Goal: Information Seeking & Learning: Learn about a topic

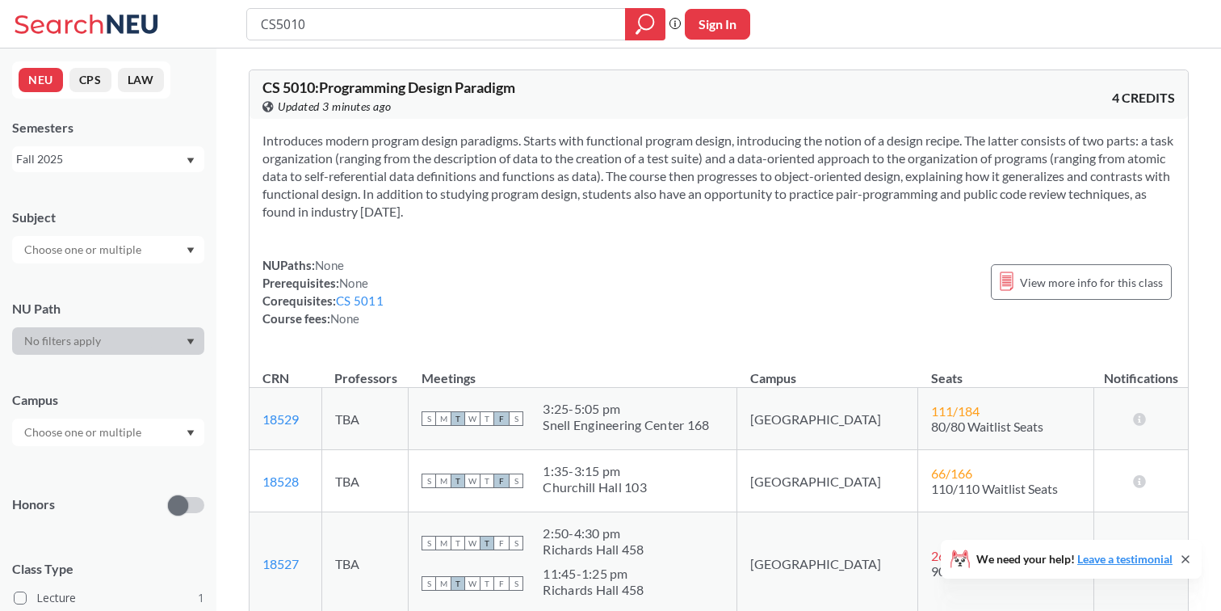
drag, startPoint x: 326, startPoint y: 19, endPoint x: 279, endPoint y: 18, distance: 47.7
click at [279, 18] on input "CS5010" at bounding box center [436, 23] width 355 height 27
type input "CS"
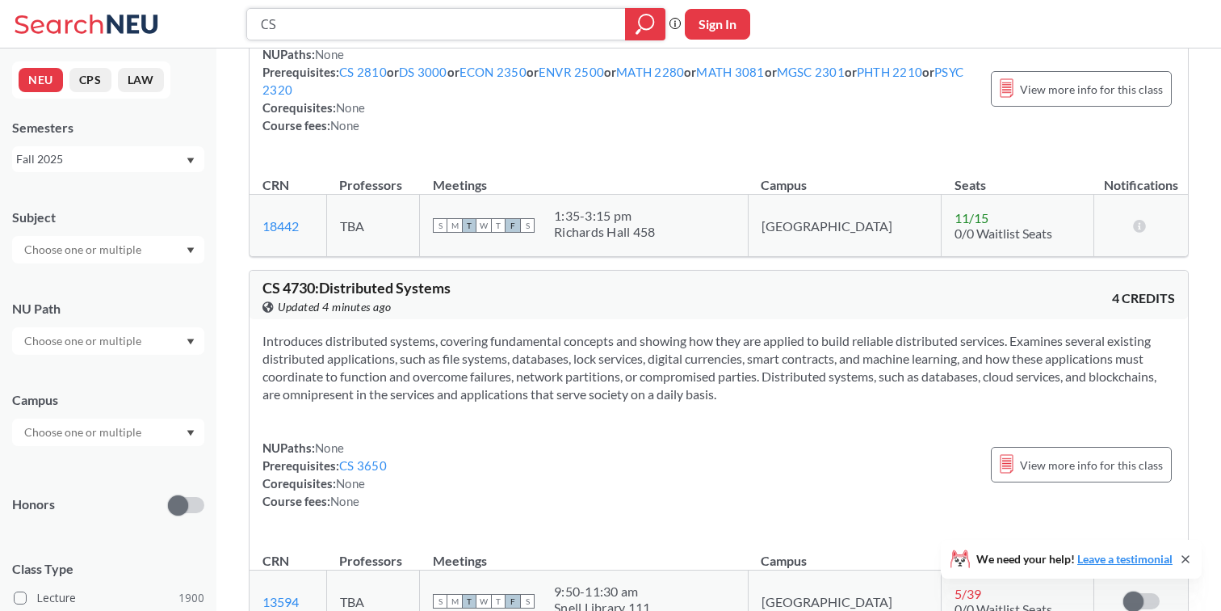
scroll to position [8335, 0]
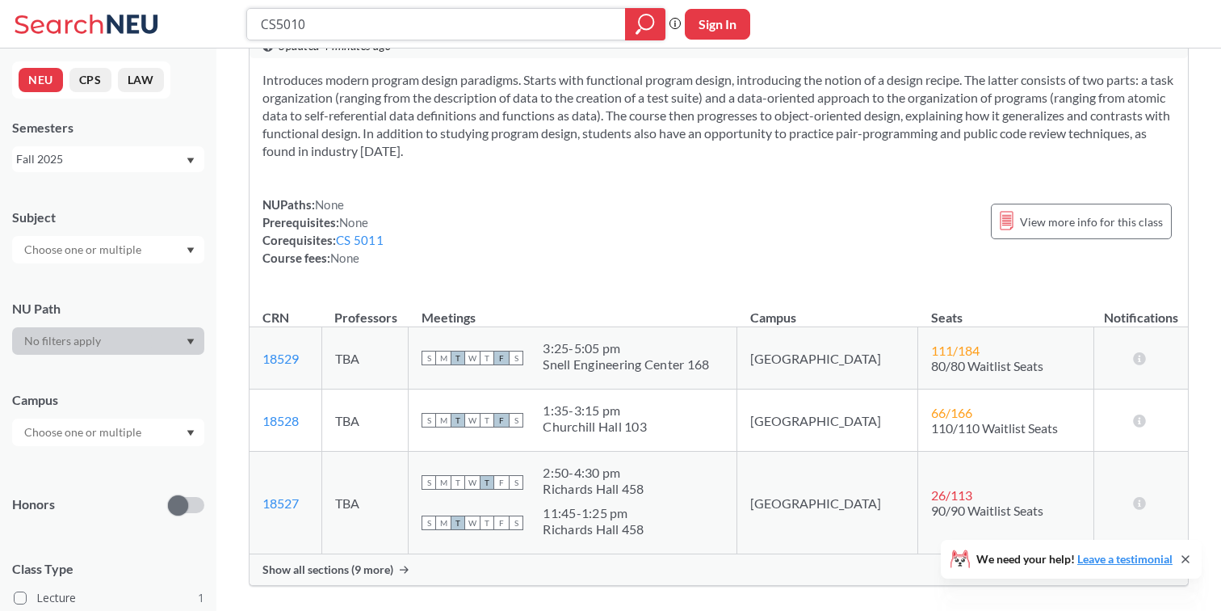
scroll to position [296, 0]
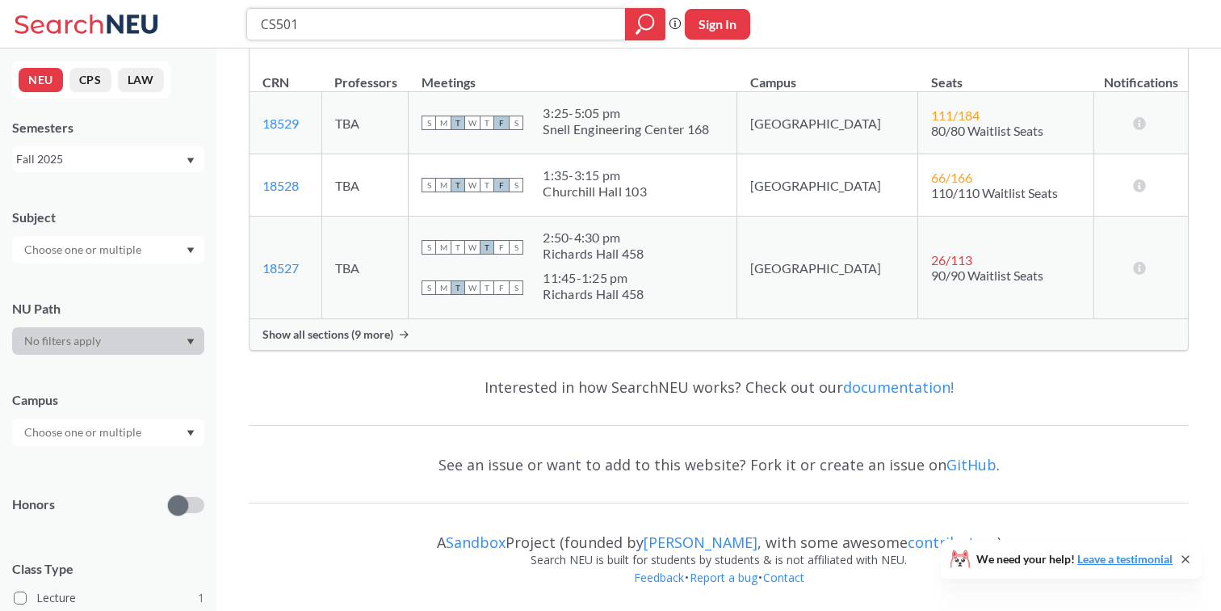
type input "CS5011"
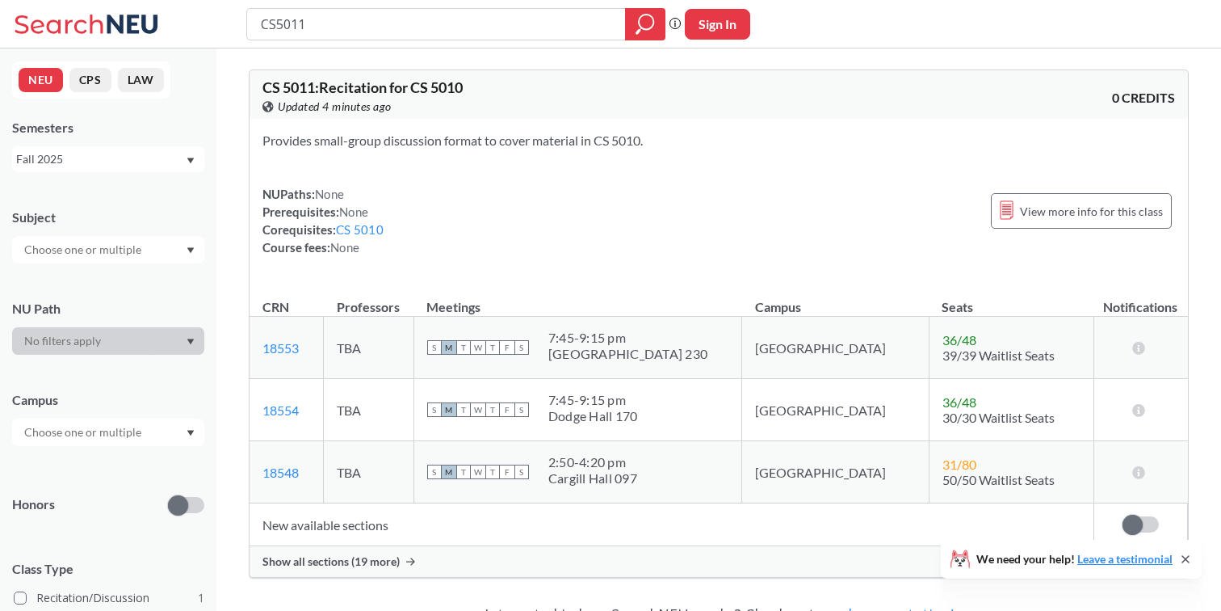
click at [341, 531] on td "New available sections" at bounding box center [672, 524] width 844 height 43
click at [350, 527] on td "New available sections" at bounding box center [672, 524] width 844 height 43
click at [346, 548] on div "Show all sections (19 more)" at bounding box center [719, 561] width 938 height 31
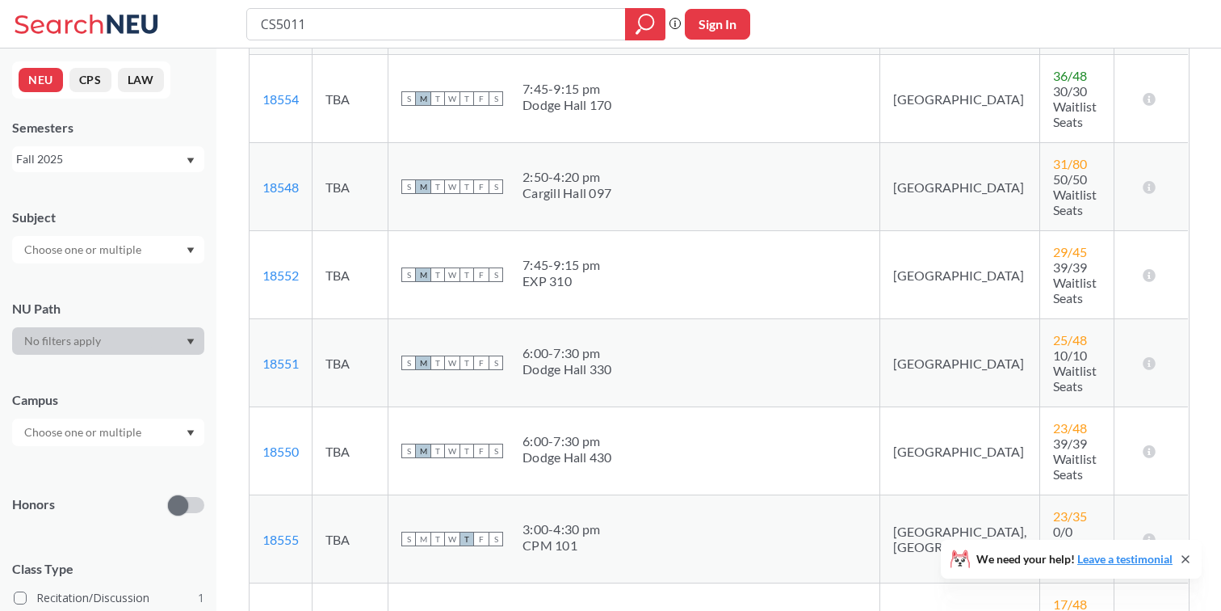
scroll to position [338, 0]
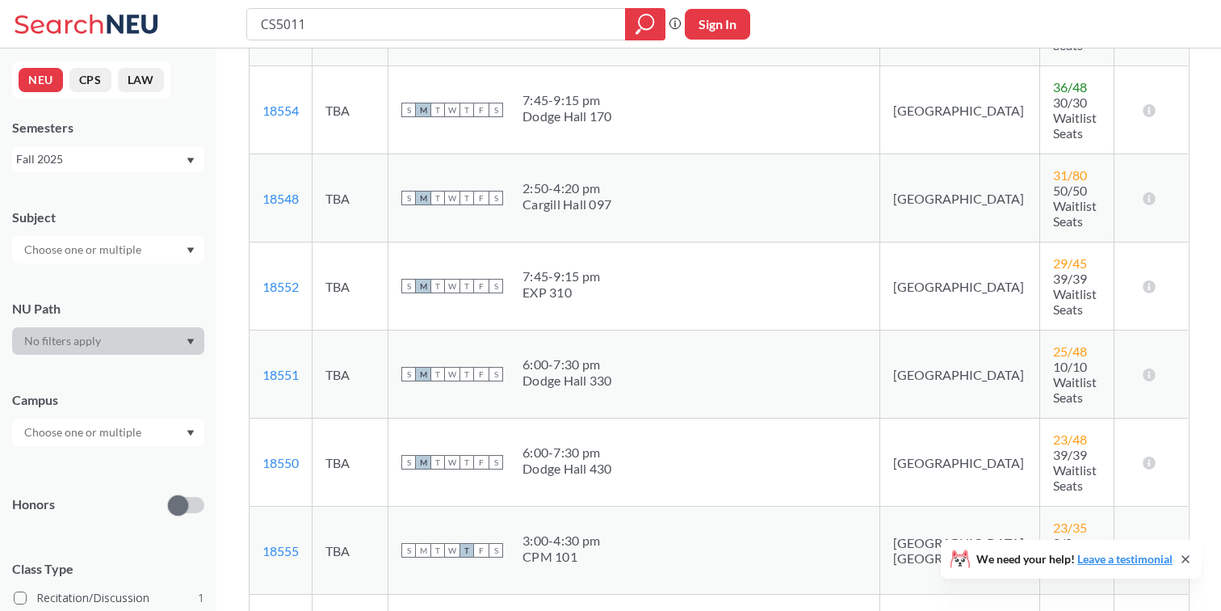
drag, startPoint x: 550, startPoint y: 580, endPoint x: 610, endPoint y: 573, distance: 60.2
copy div "[PERSON_NAME] [PERSON_NAME]"
drag, startPoint x: 611, startPoint y: 143, endPoint x: 542, endPoint y: 139, distance: 69.6
click at [542, 180] on div "S M T W T F S 2:50 - 4:20 pm [PERSON_NAME][GEOGRAPHIC_DATA][PERSON_NAME] 097" at bounding box center [633, 198] width 465 height 36
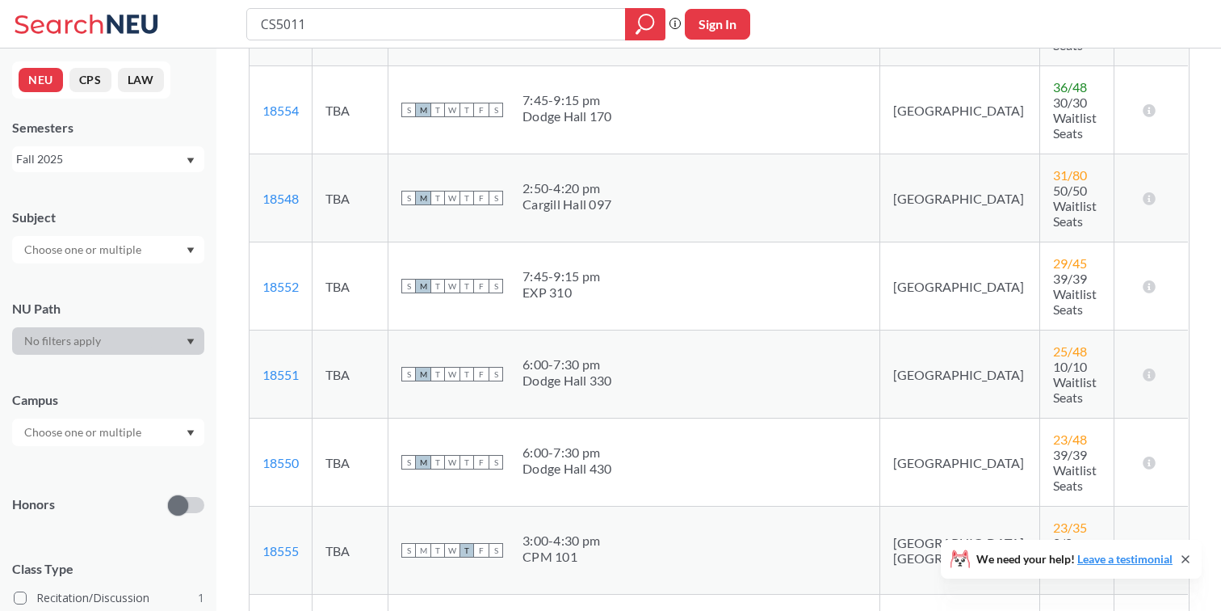
click at [601, 196] on div "Cargill Hall 097" at bounding box center [567, 204] width 89 height 16
drag, startPoint x: 611, startPoint y: 143, endPoint x: 546, endPoint y: 142, distance: 65.4
click at [546, 196] on div "Cargill Hall 097" at bounding box center [567, 204] width 89 height 16
copy div "[PERSON_NAME] [PERSON_NAME]"
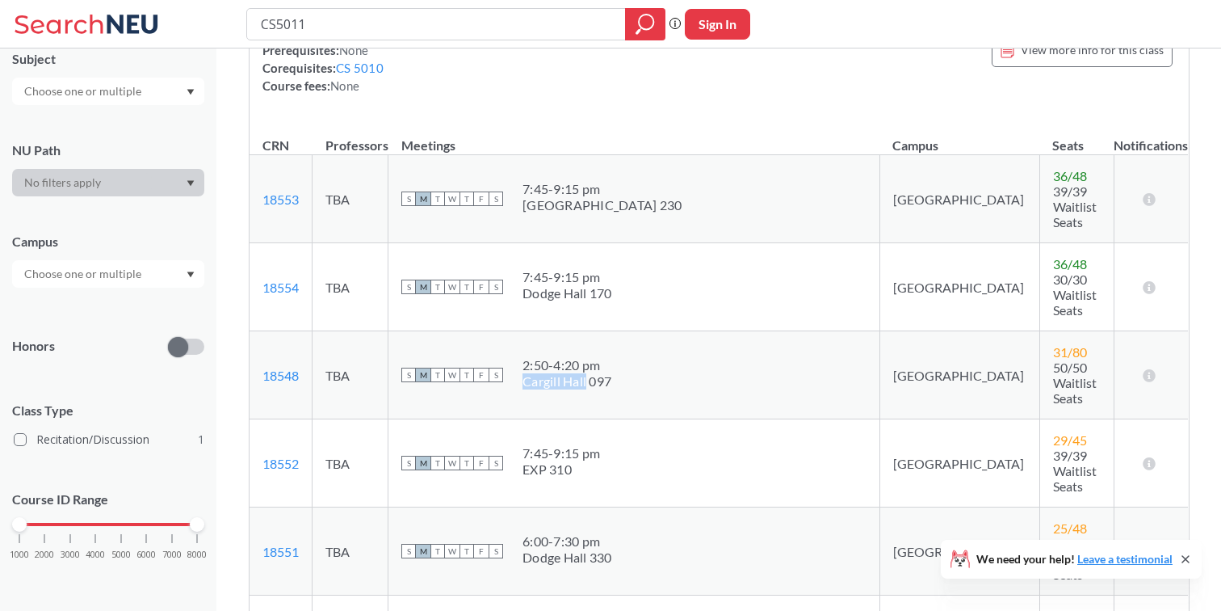
scroll to position [174, 0]
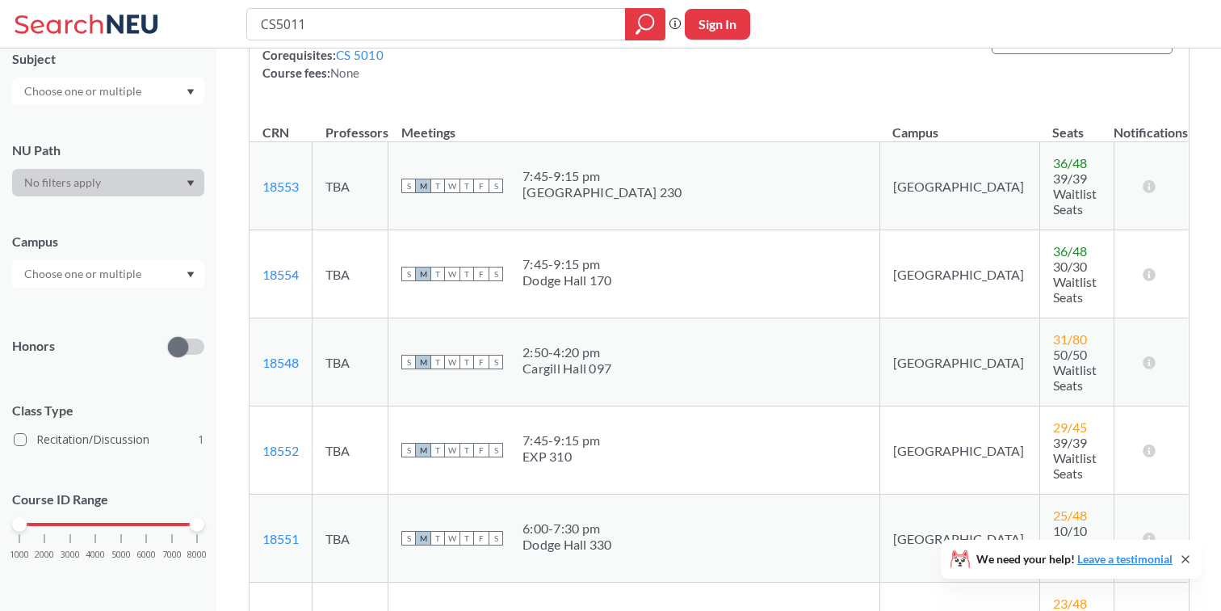
click at [1039, 112] on th "Seats" at bounding box center [1076, 124] width 74 height 35
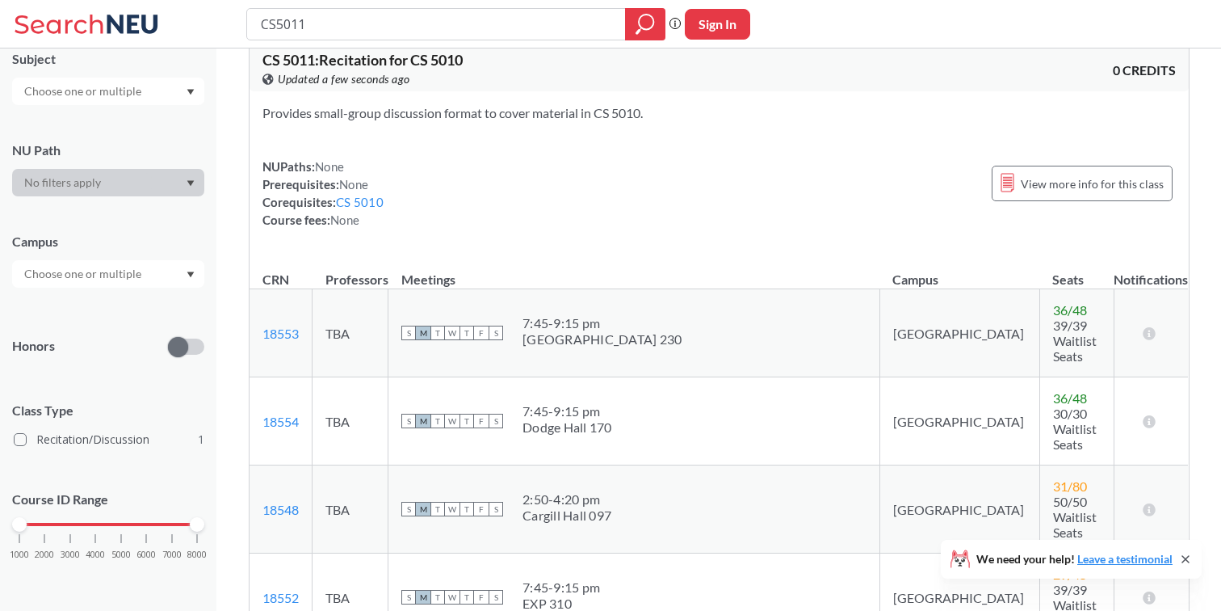
scroll to position [0, 0]
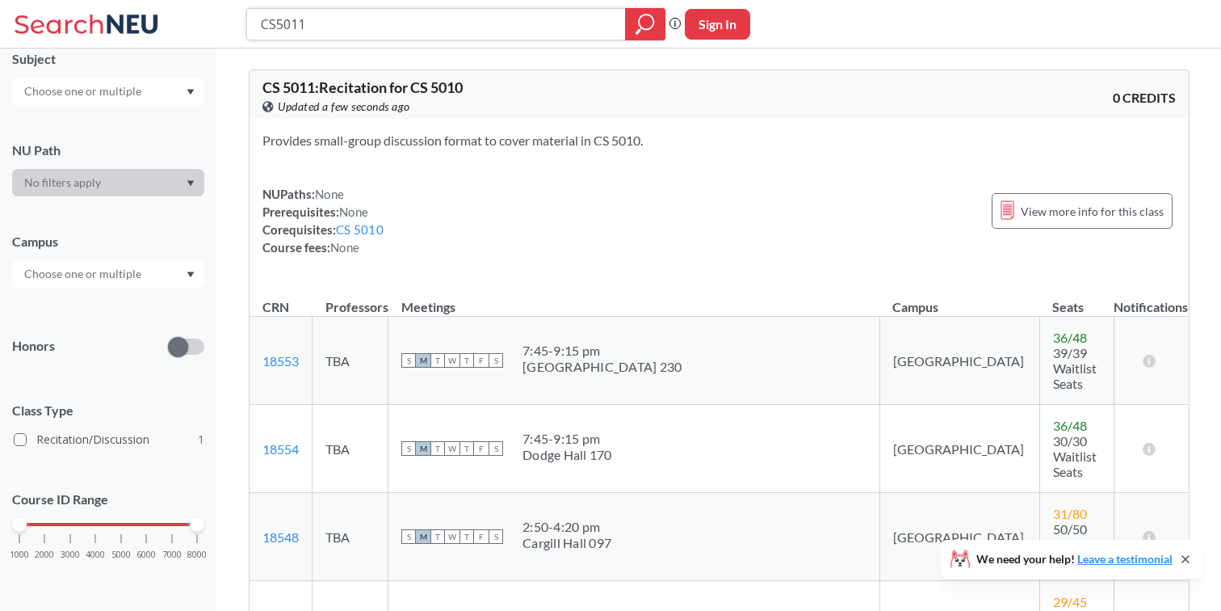
click at [532, 19] on input "CS5011" at bounding box center [436, 23] width 355 height 27
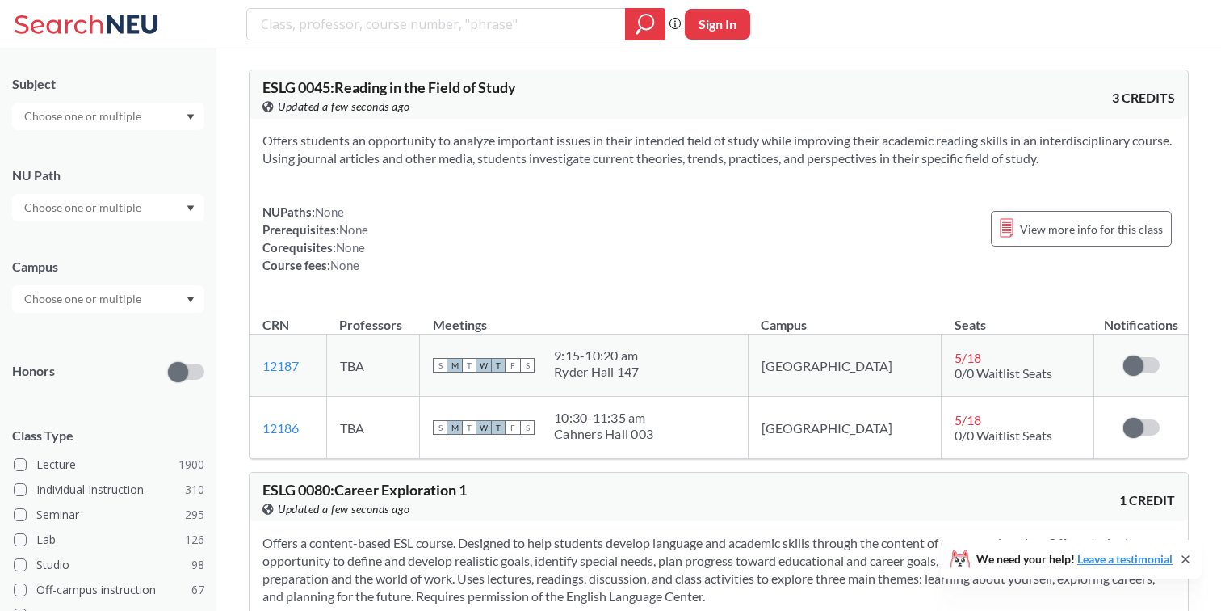
scroll to position [158, 0]
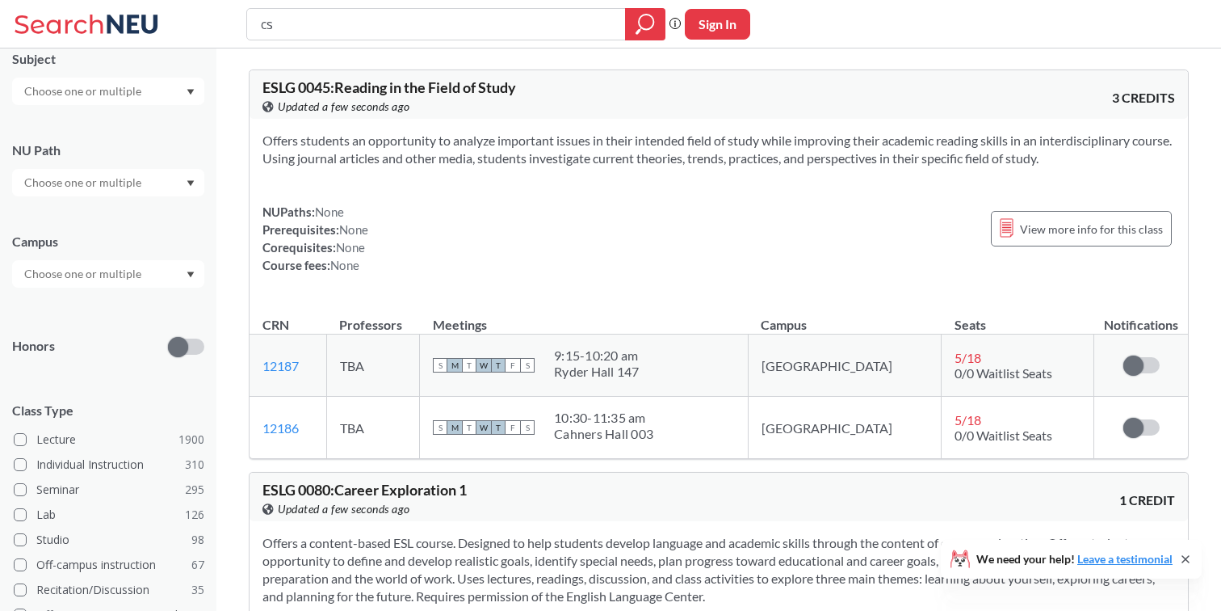
type input "cs"
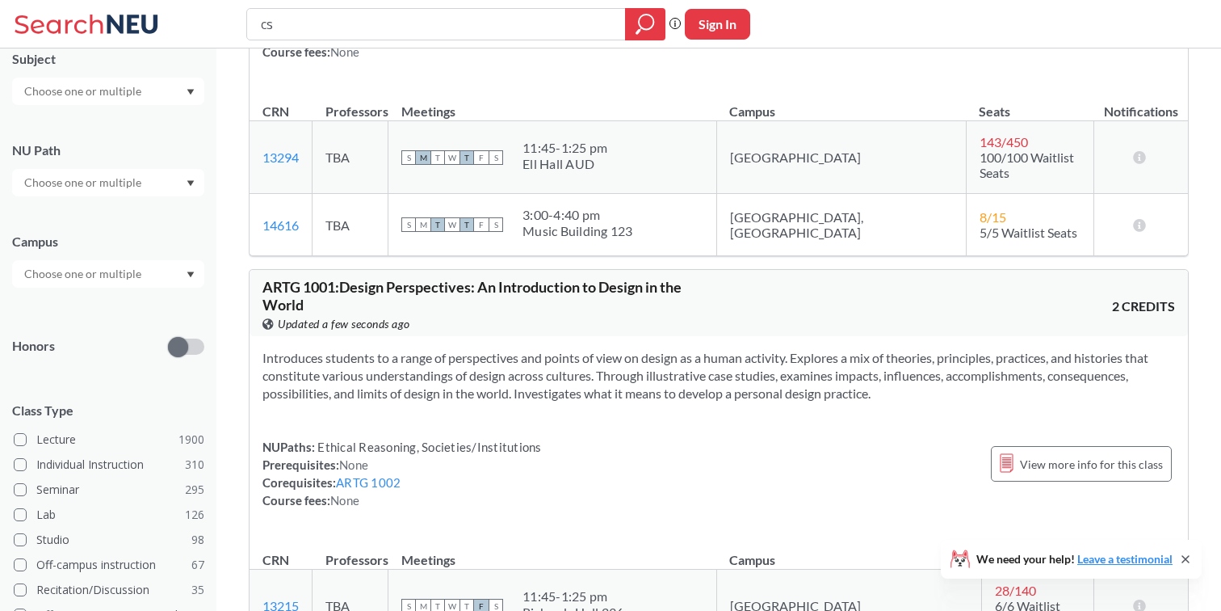
scroll to position [16409, 0]
click at [596, 23] on input "cs" at bounding box center [436, 23] width 355 height 27
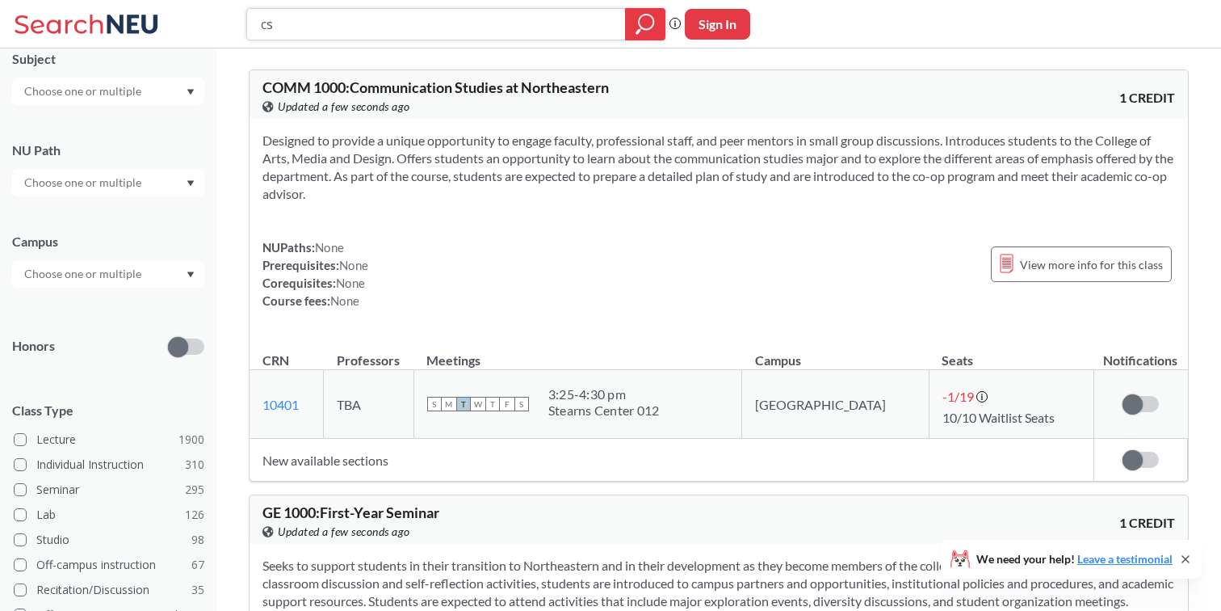
click at [567, 17] on input "cs" at bounding box center [436, 23] width 355 height 27
click at [652, 25] on icon "magnifying glass" at bounding box center [646, 22] width 15 height 15
click at [559, 15] on input "cs" at bounding box center [436, 23] width 355 height 27
drag, startPoint x: 405, startPoint y: 31, endPoint x: 254, endPoint y: 29, distance: 151.0
click at [254, 29] on div "cs" at bounding box center [455, 24] width 419 height 32
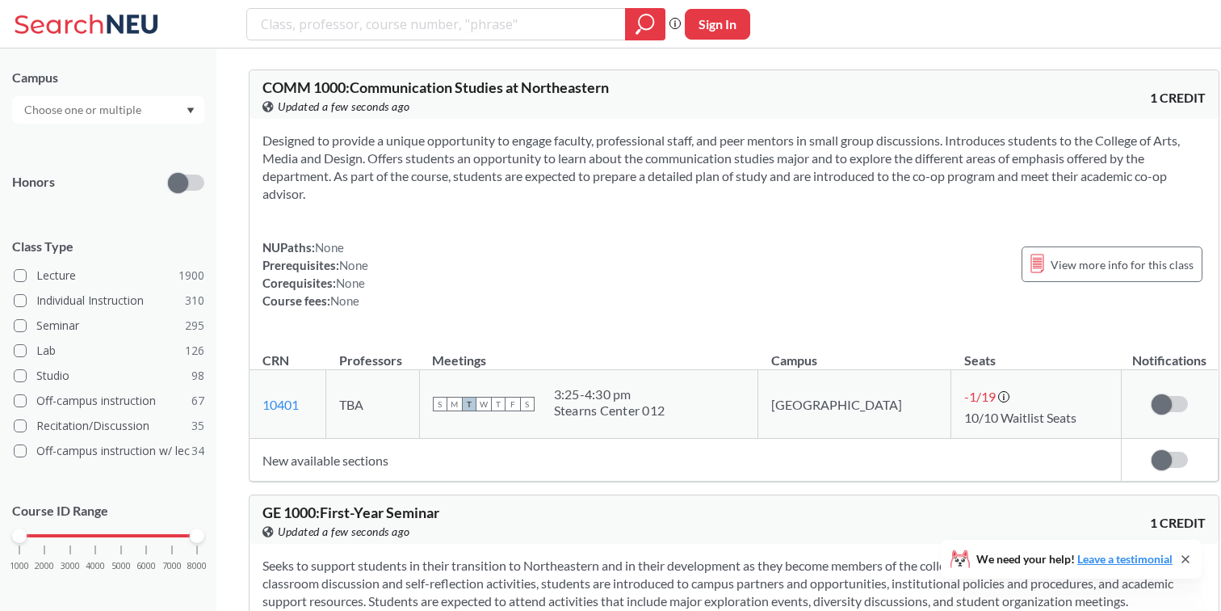
scroll to position [334, 0]
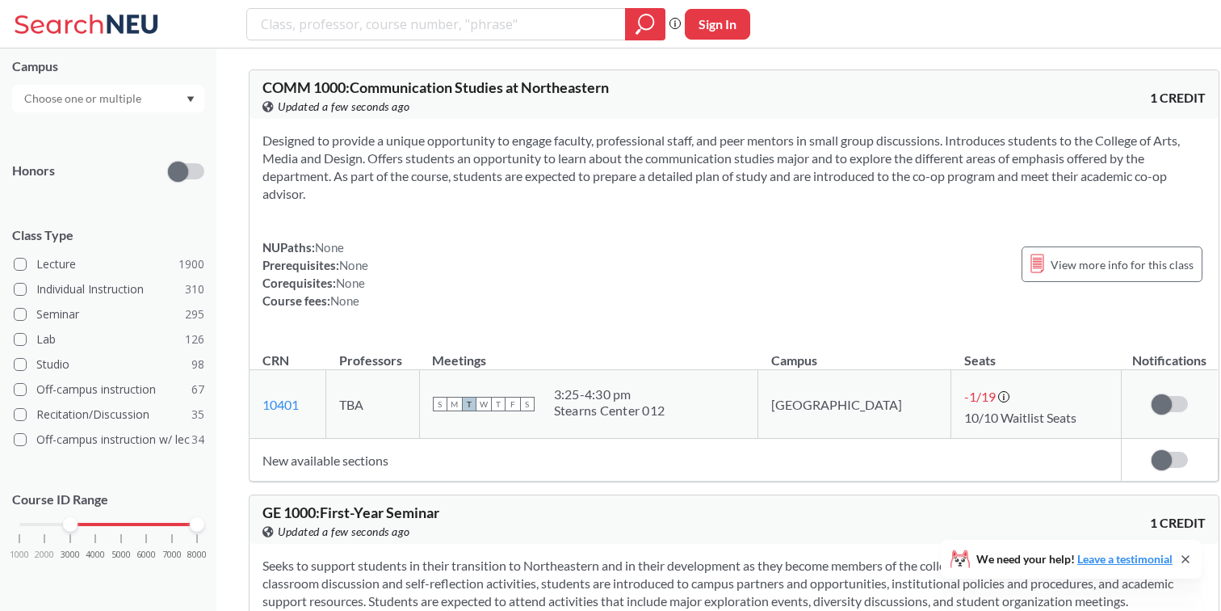
drag, startPoint x: 17, startPoint y: 530, endPoint x: 64, endPoint y: 537, distance: 47.4
click at [64, 537] on div "1000 2000 3000 4000 5000 6000 7000 8000" at bounding box center [108, 554] width 192 height 73
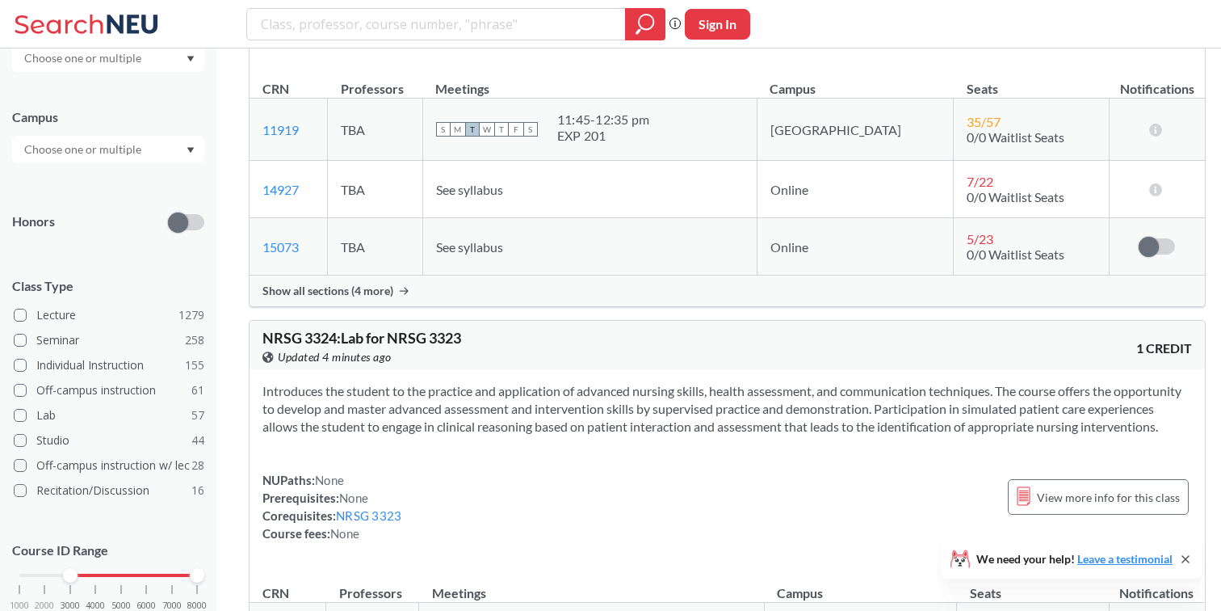
scroll to position [73441, 0]
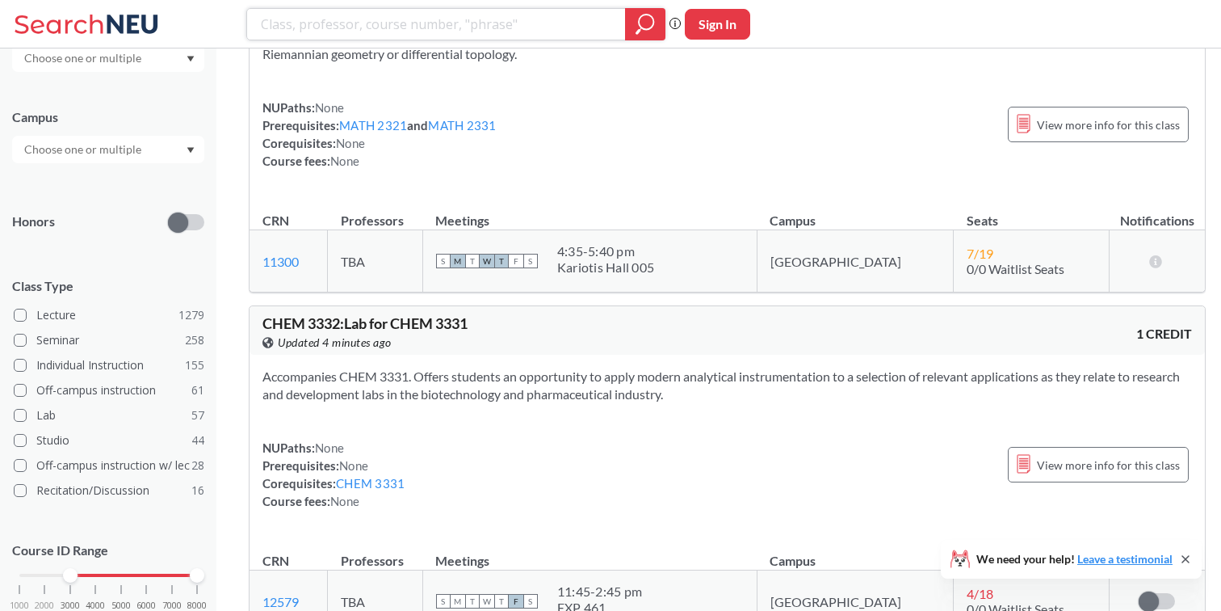
click at [544, 23] on input "search" at bounding box center [436, 23] width 355 height 27
type input "c s"
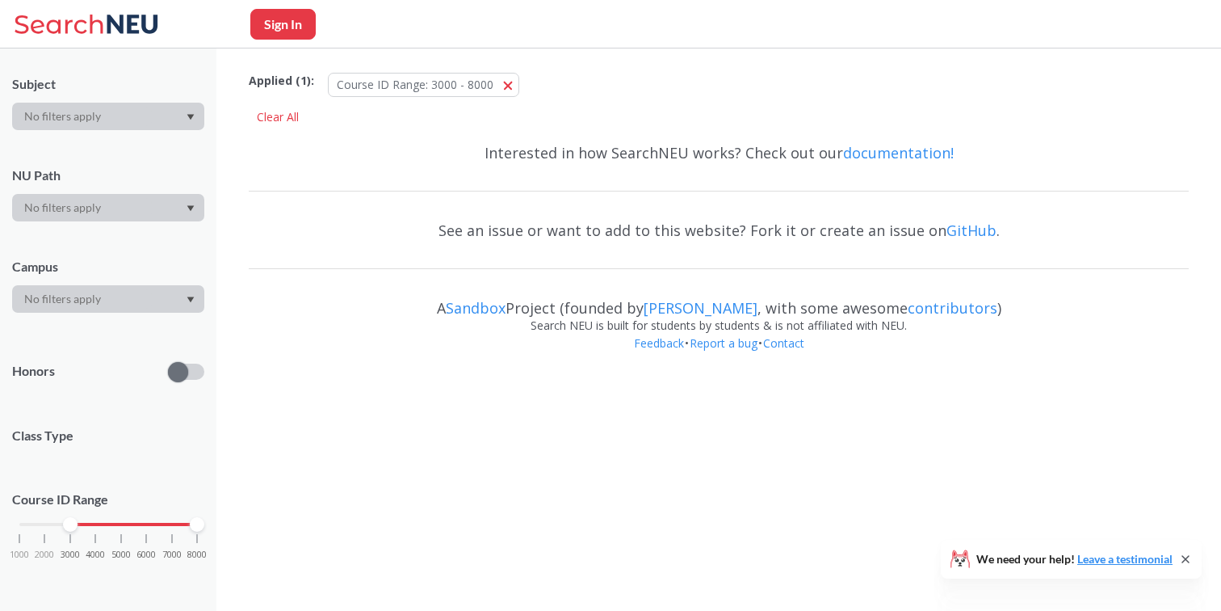
scroll to position [283, 0]
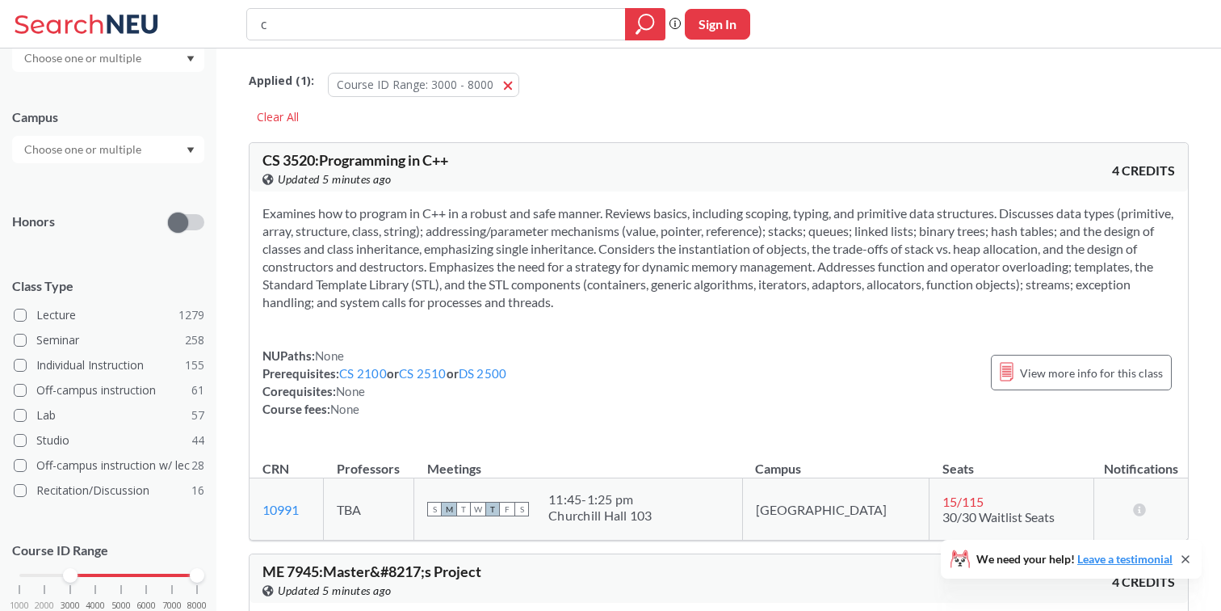
type input "cs"
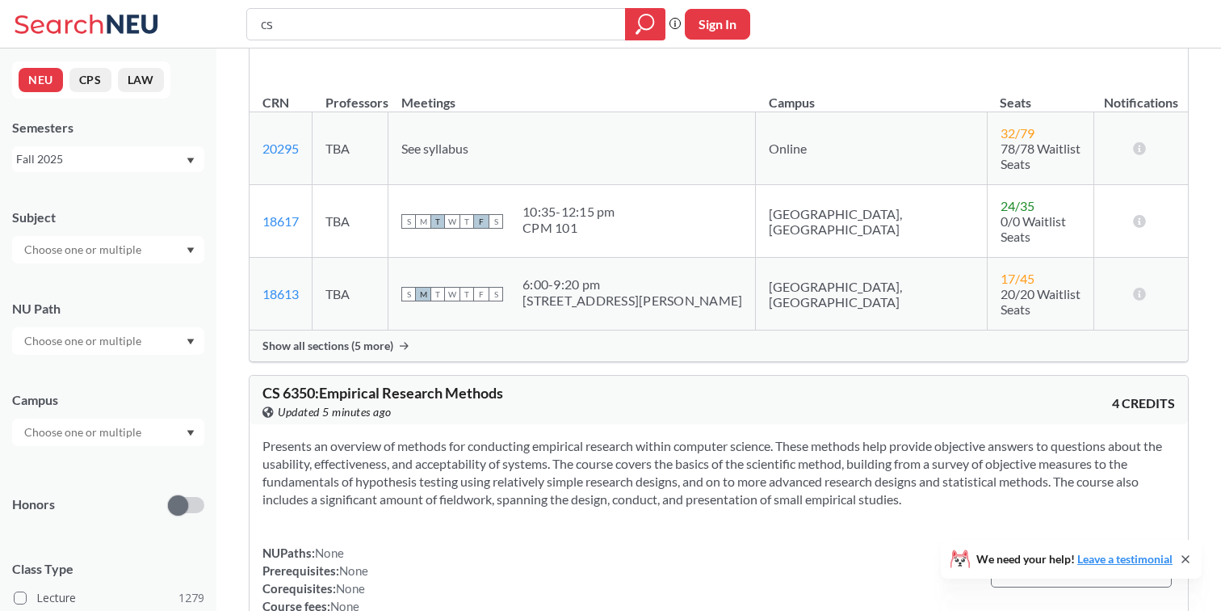
click at [145, 334] on div at bounding box center [108, 340] width 192 height 27
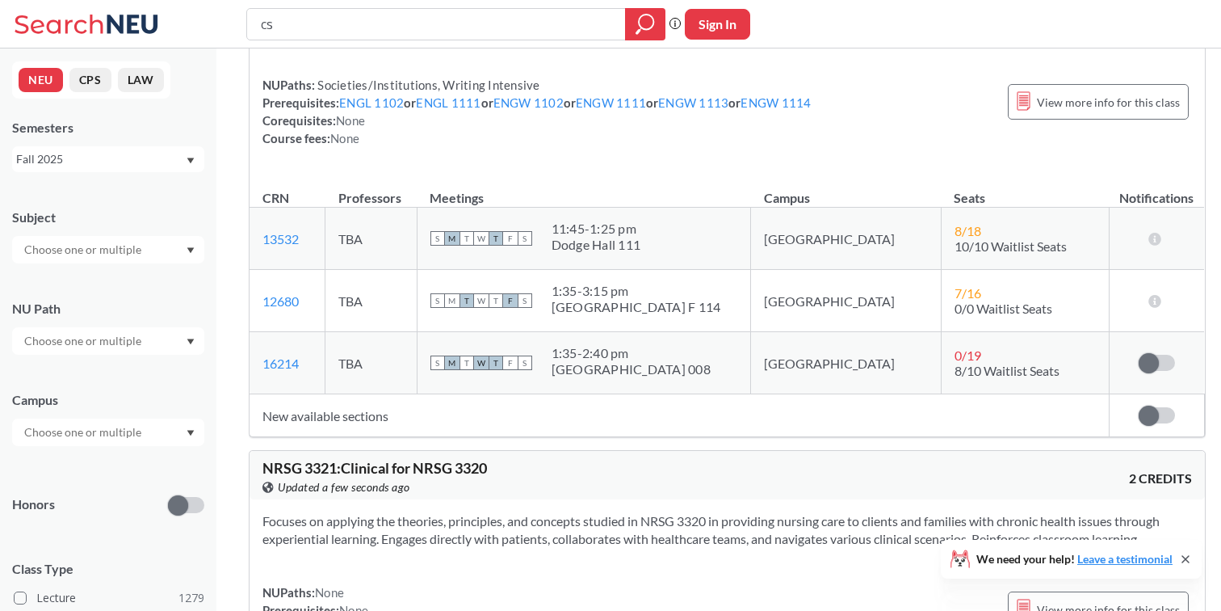
scroll to position [109667, 0]
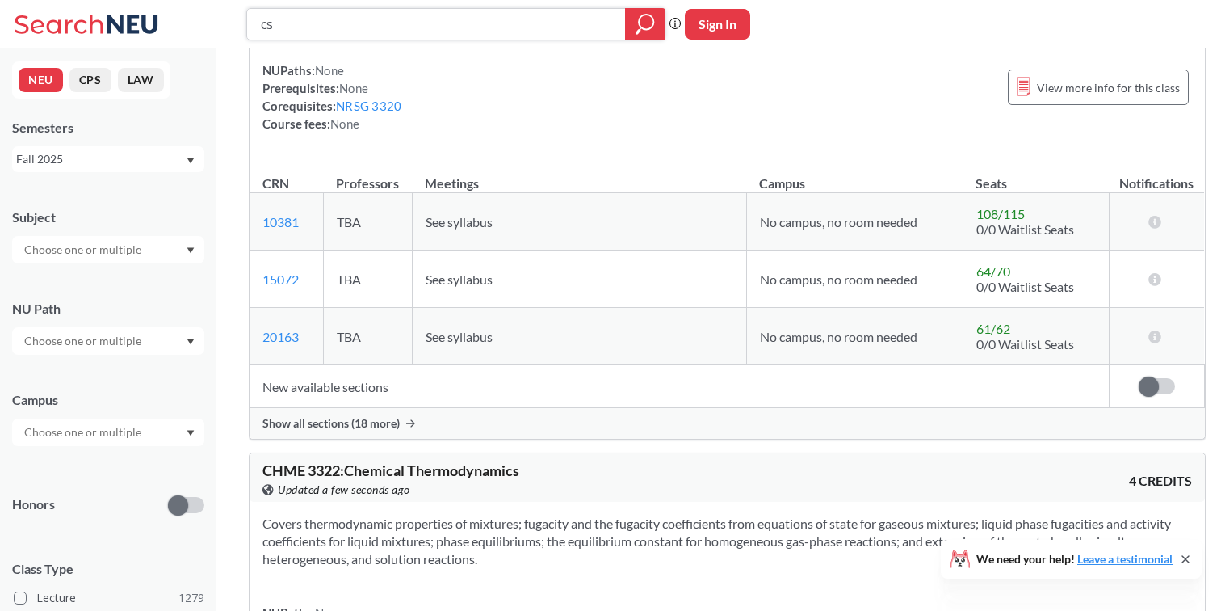
click at [558, 21] on input "cs" at bounding box center [436, 23] width 355 height 27
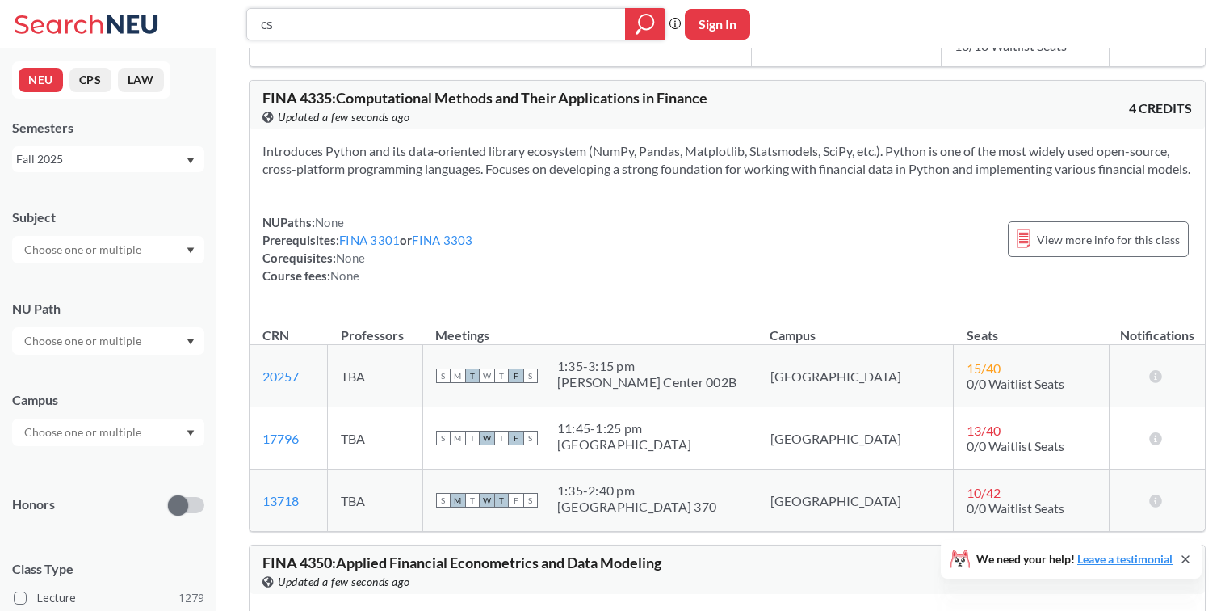
scroll to position [219198, 0]
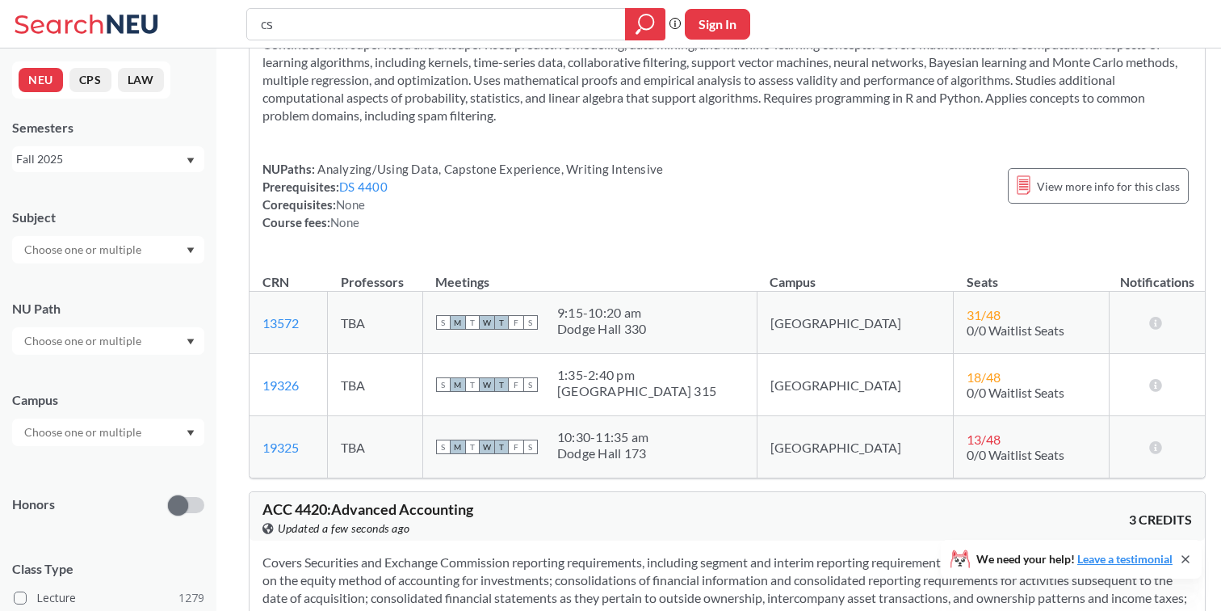
drag, startPoint x: 1216, startPoint y: 593, endPoint x: 1216, endPoint y: 603, distance: 10.5
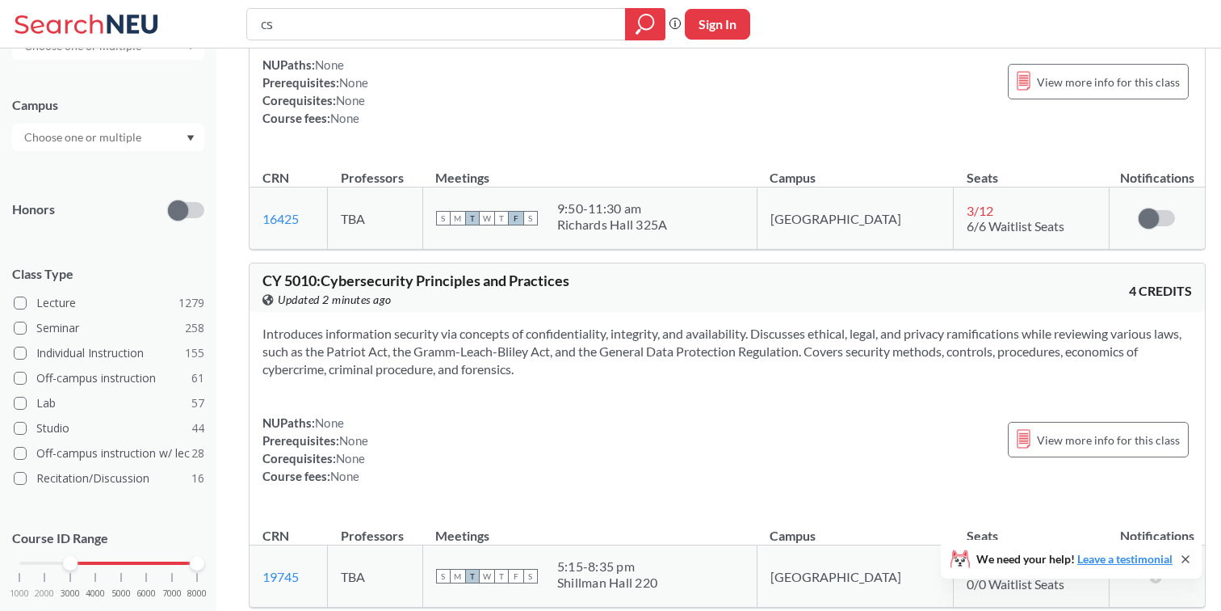
scroll to position [334, 0]
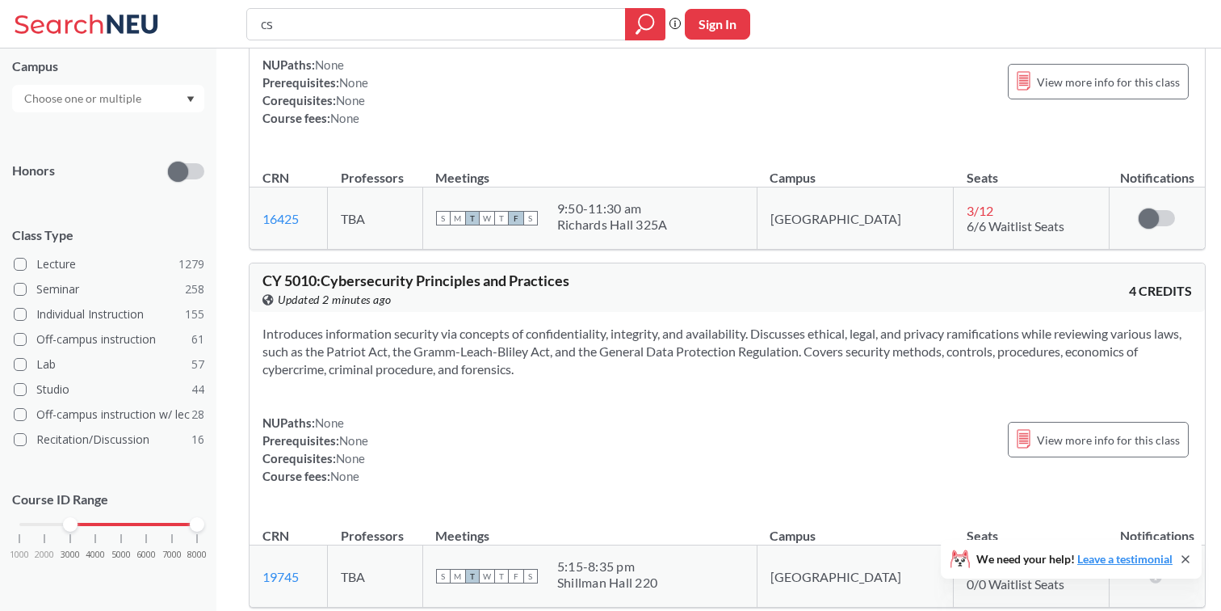
drag, startPoint x: 66, startPoint y: 526, endPoint x: 15, endPoint y: 526, distance: 50.9
click at [63, 526] on div at bounding box center [70, 524] width 15 height 15
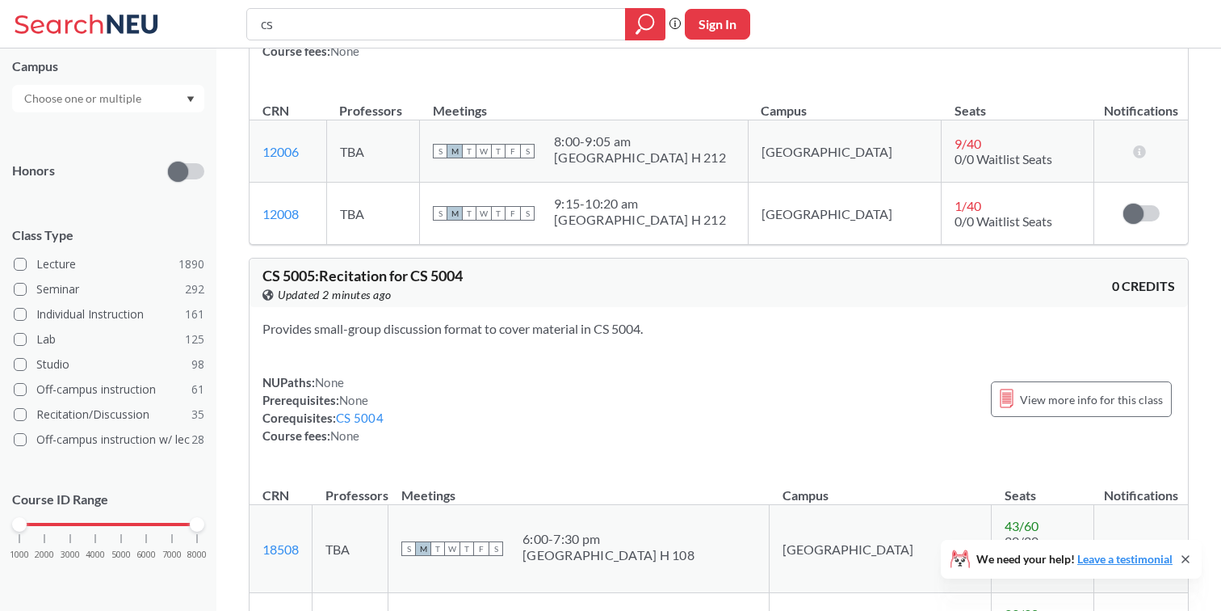
scroll to position [2895, 0]
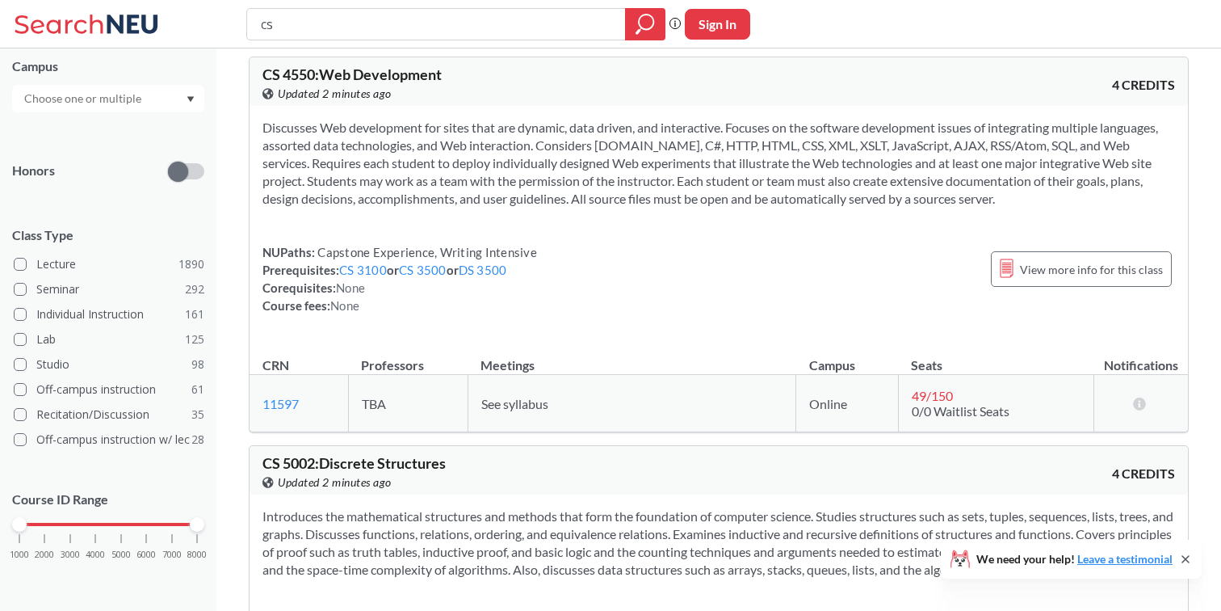
scroll to position [23516, 0]
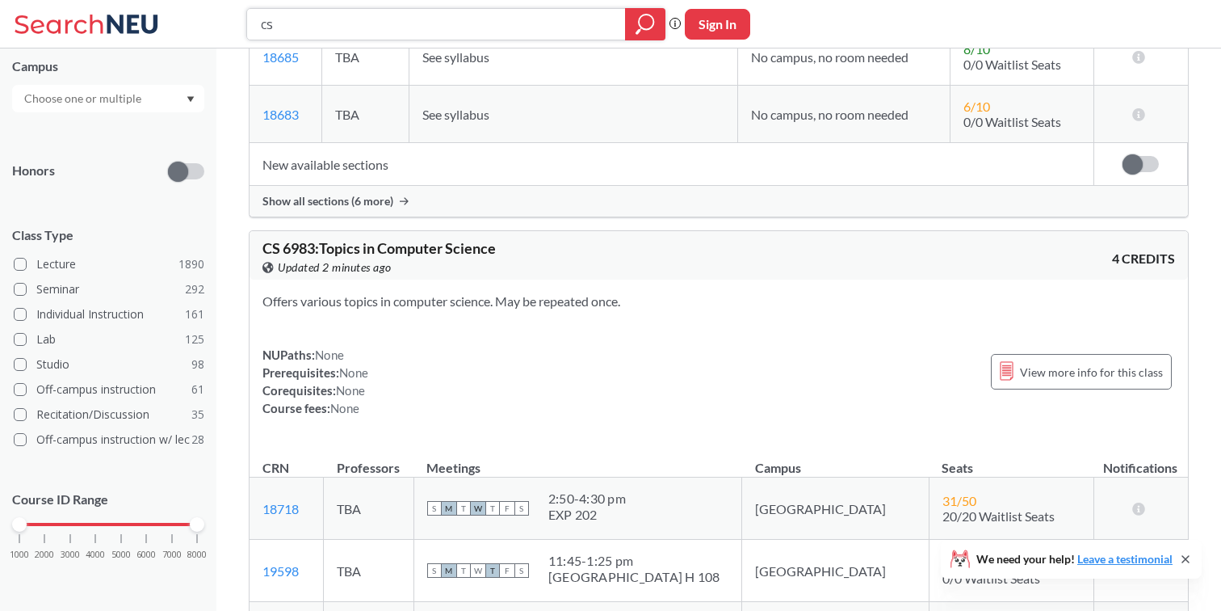
click at [506, 34] on input "cs" at bounding box center [436, 23] width 355 height 27
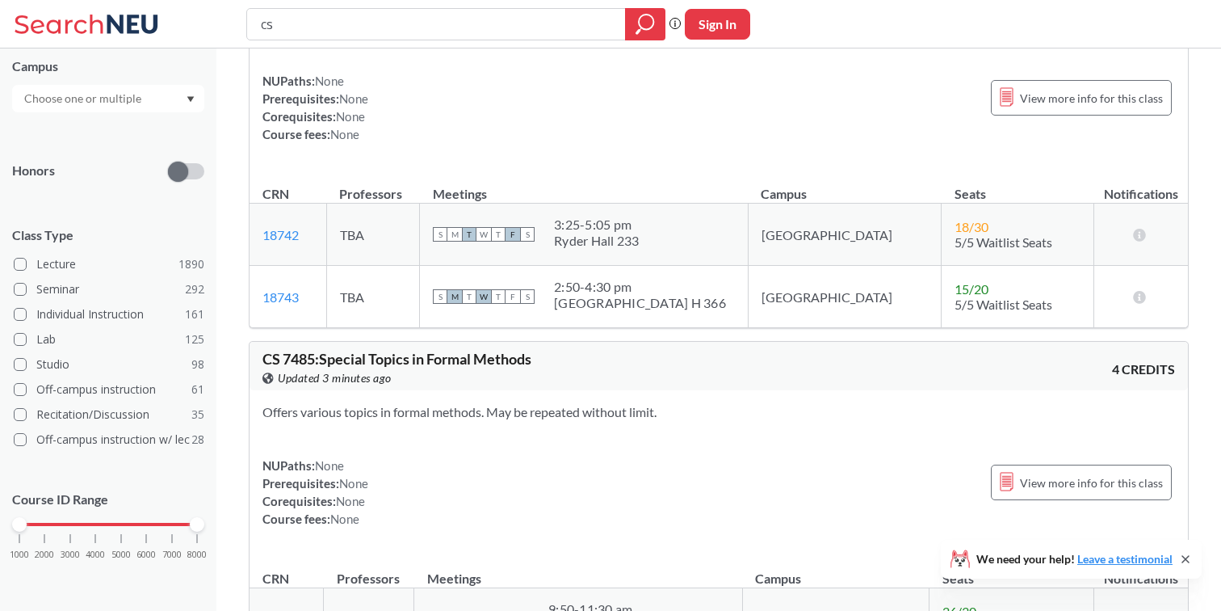
scroll to position [25396, 0]
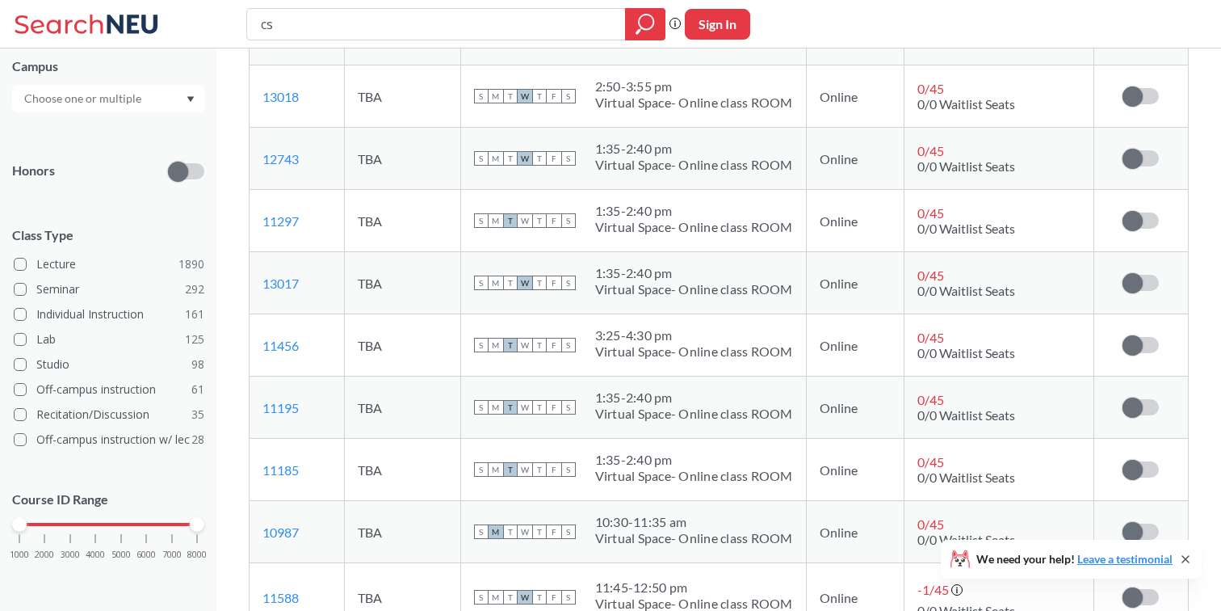
scroll to position [26944, 0]
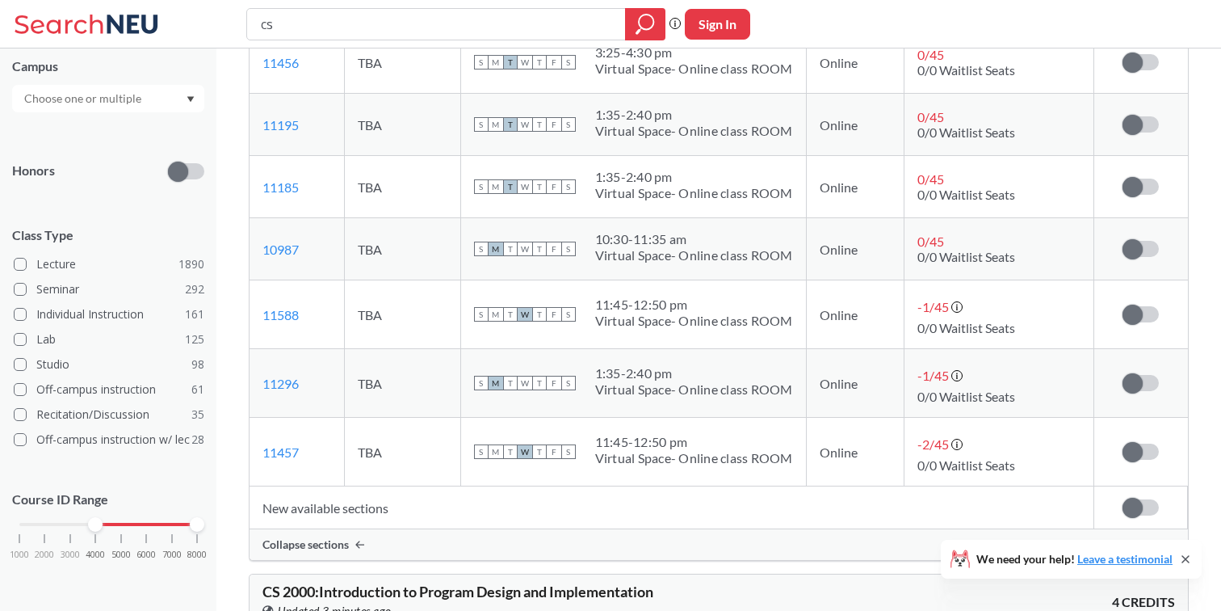
drag, startPoint x: 19, startPoint y: 526, endPoint x: 88, endPoint y: 539, distance: 70.8
click at [88, 539] on div "1000 2000 3000 4000 5000 6000 7000 8000" at bounding box center [108, 554] width 192 height 73
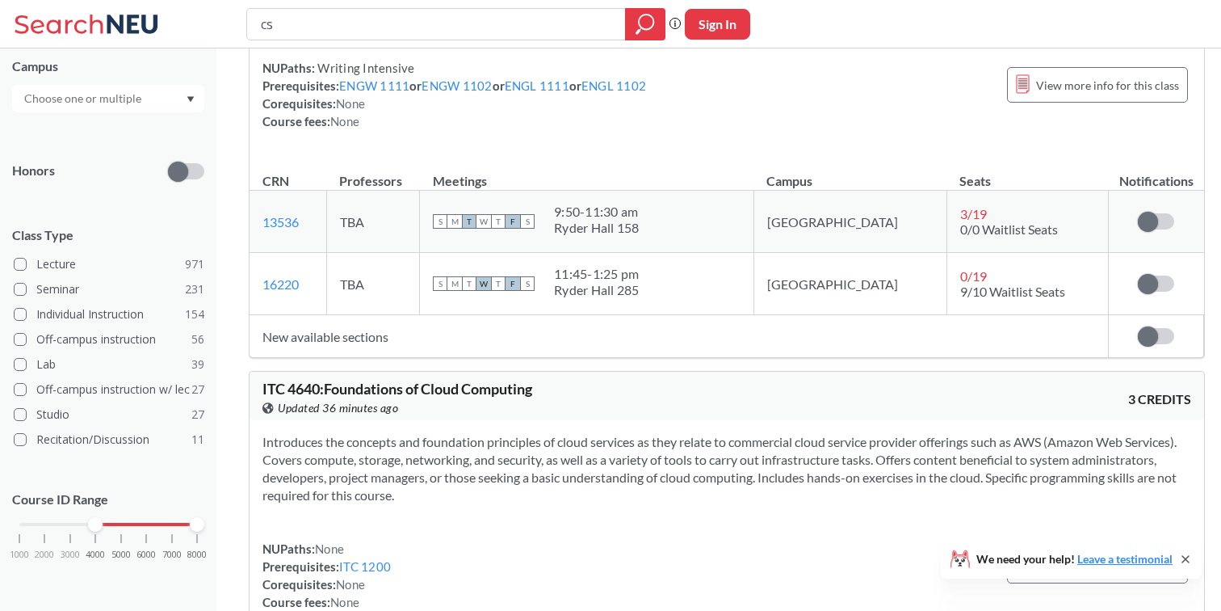
scroll to position [109457, 0]
